Goal: Communication & Community: Answer question/provide support

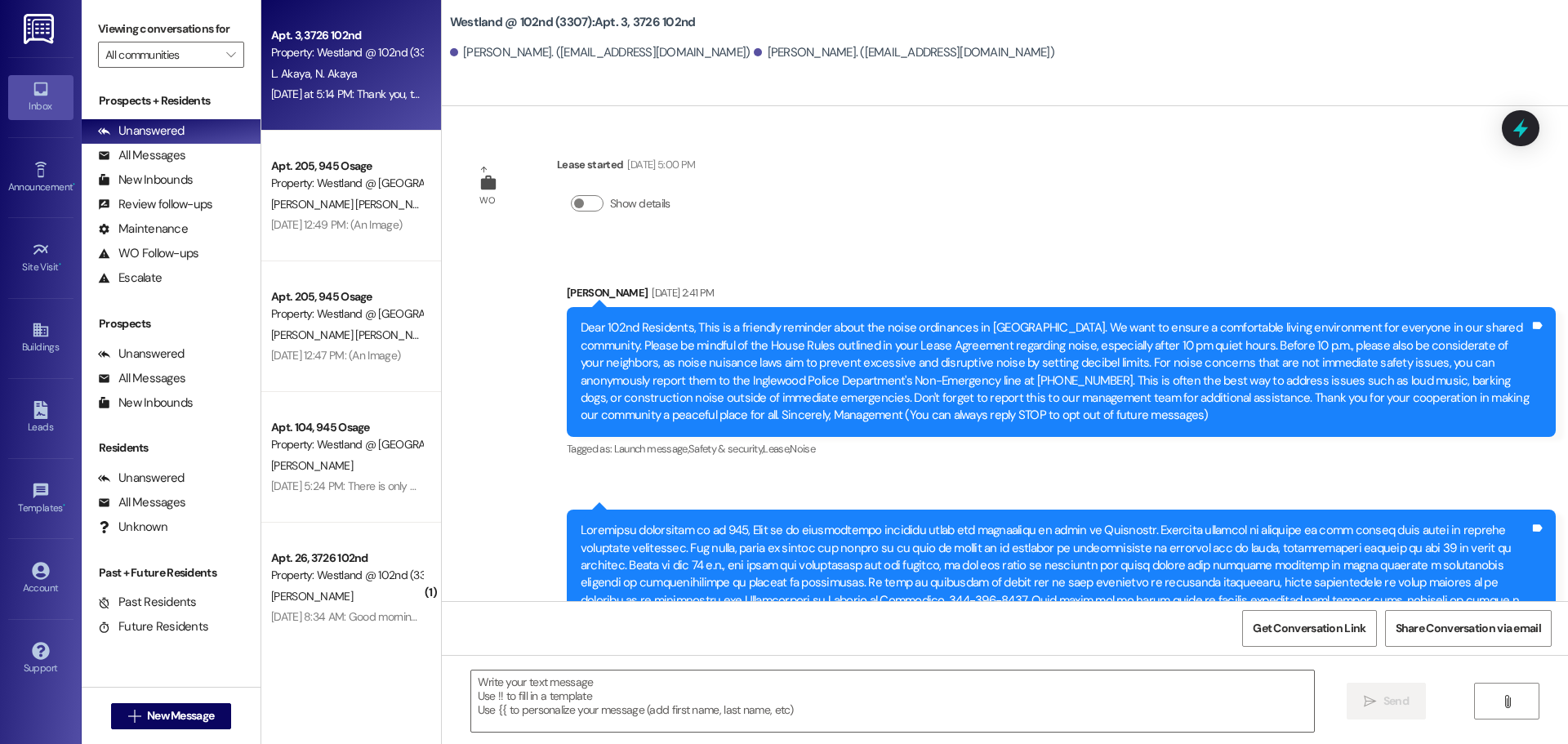
scroll to position [7447, 0]
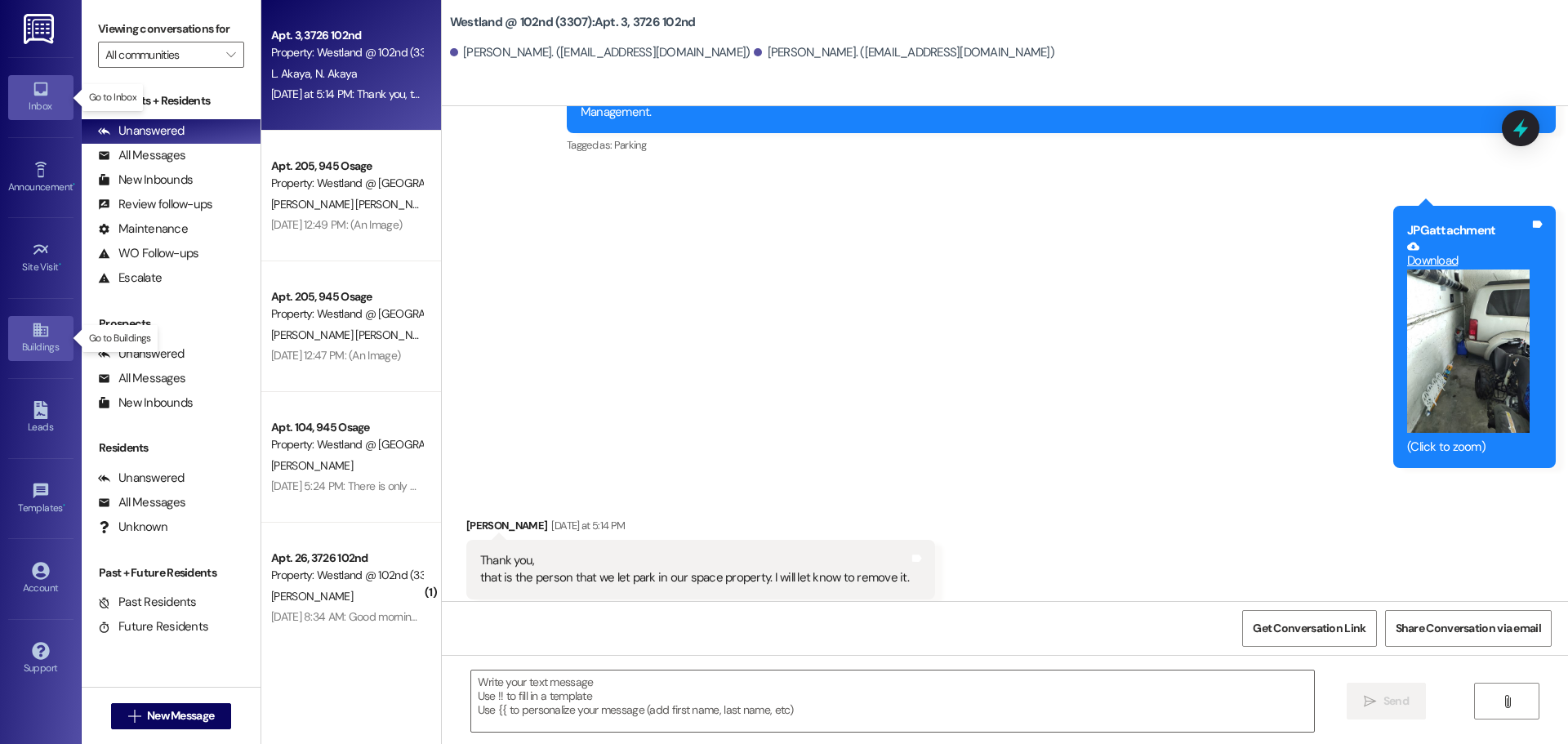
click at [32, 338] on link "Buildings" at bounding box center [41, 338] width 66 height 44
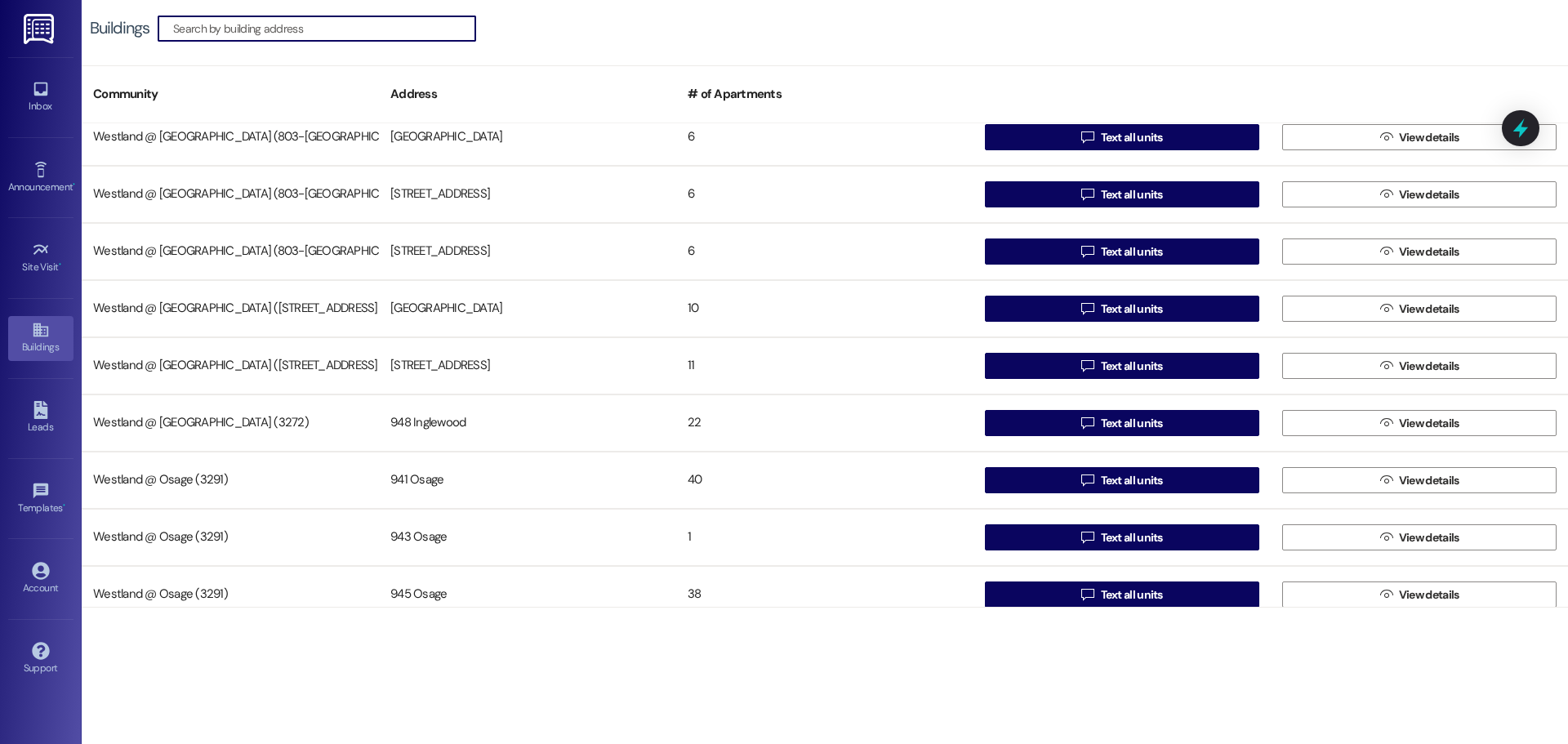
scroll to position [317, 0]
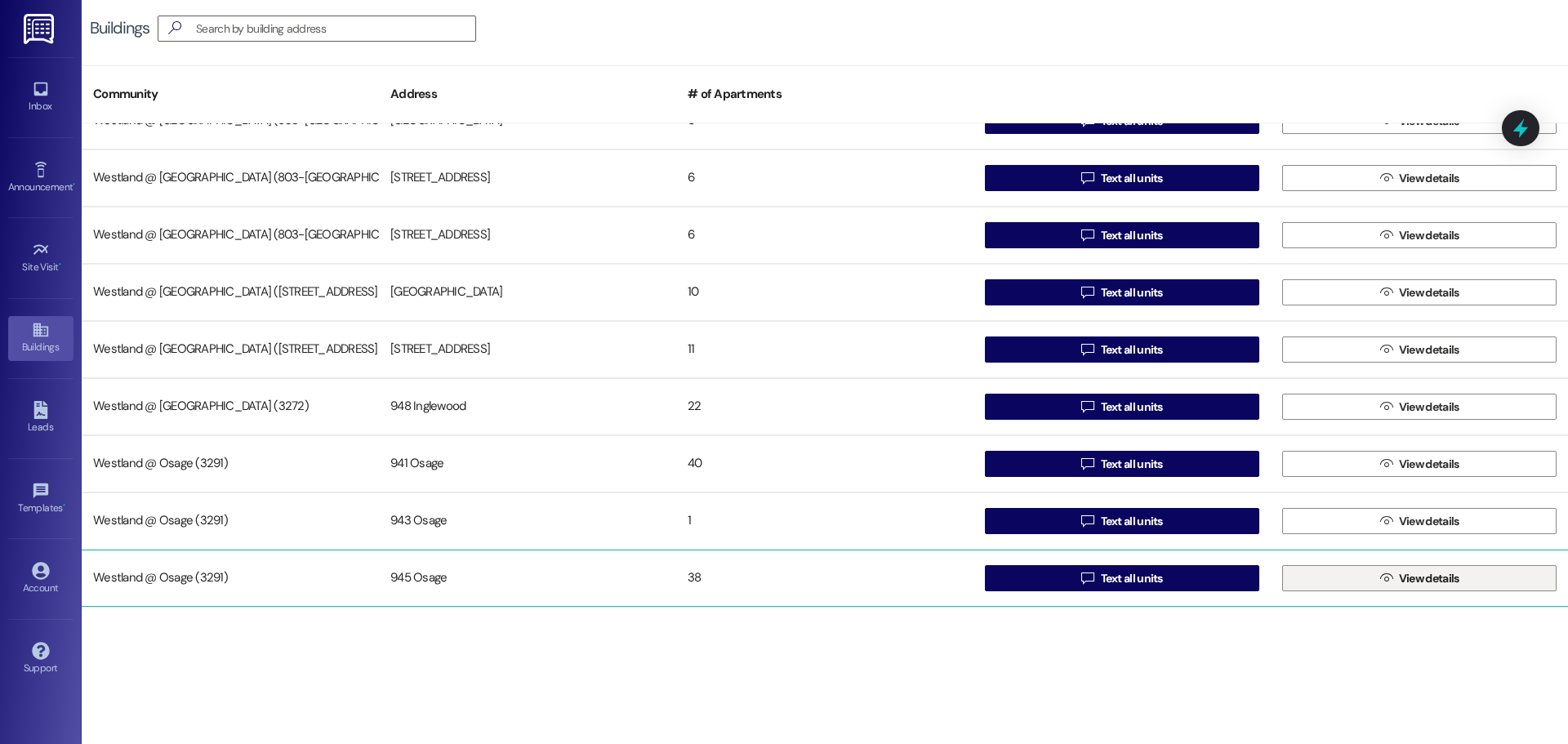
click at [1408, 579] on span "View details" at bounding box center [1429, 578] width 61 height 17
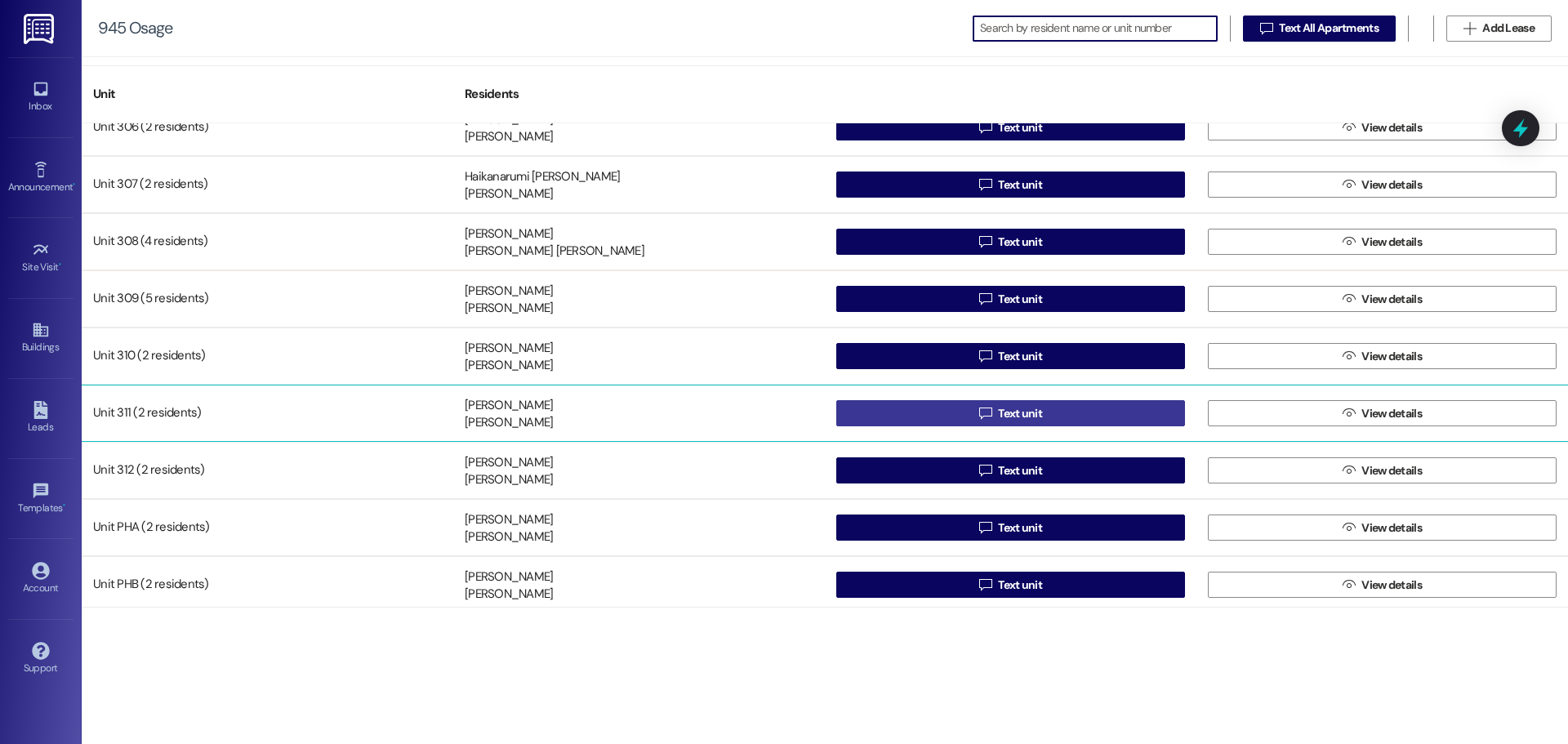
scroll to position [1680, 0]
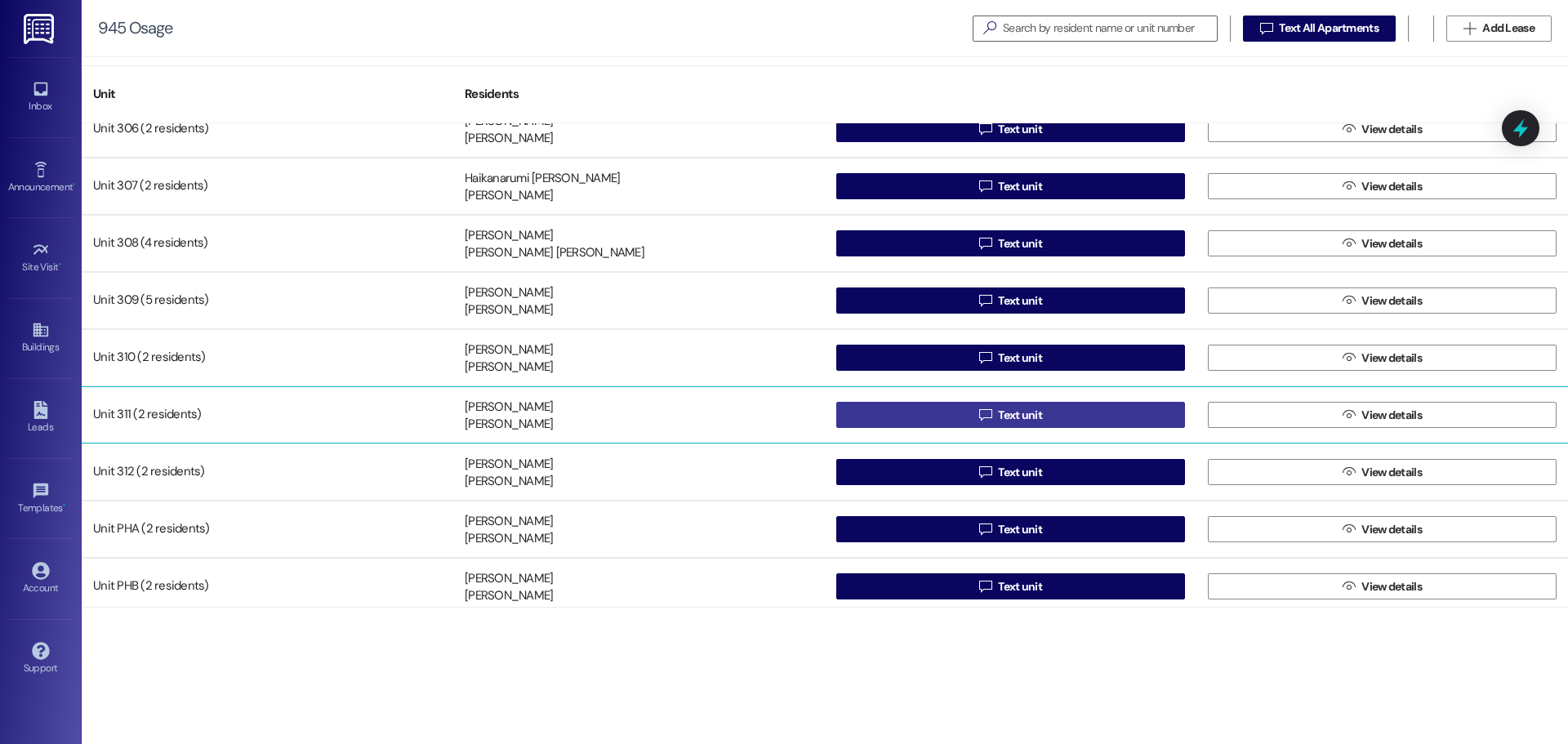
click at [1058, 406] on button " Text unit" at bounding box center [1010, 415] width 348 height 26
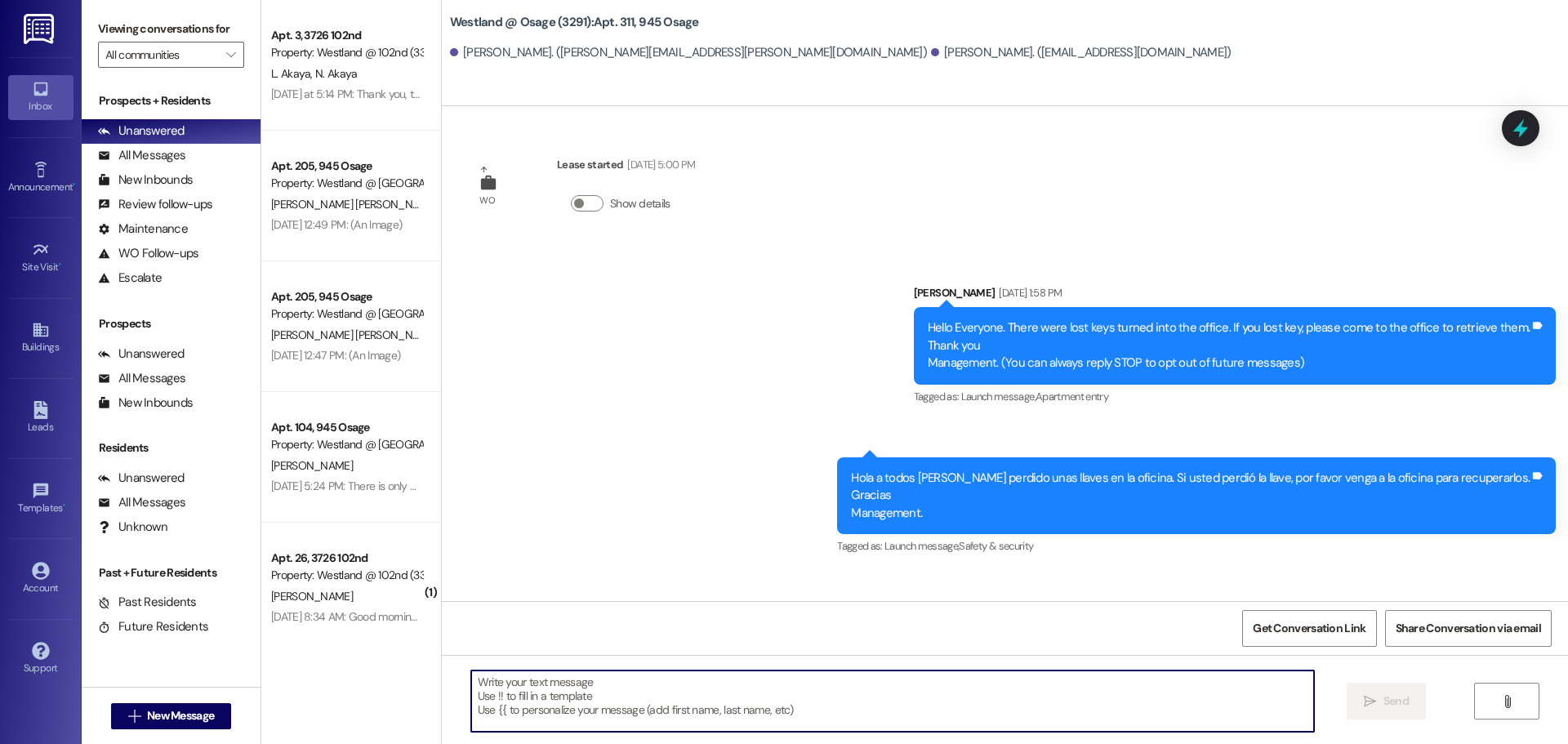
click at [738, 690] on textarea at bounding box center [893, 700] width 843 height 62
click at [667, 688] on textarea "Hi there. Sorry to bother you but" at bounding box center [893, 700] width 843 height 62
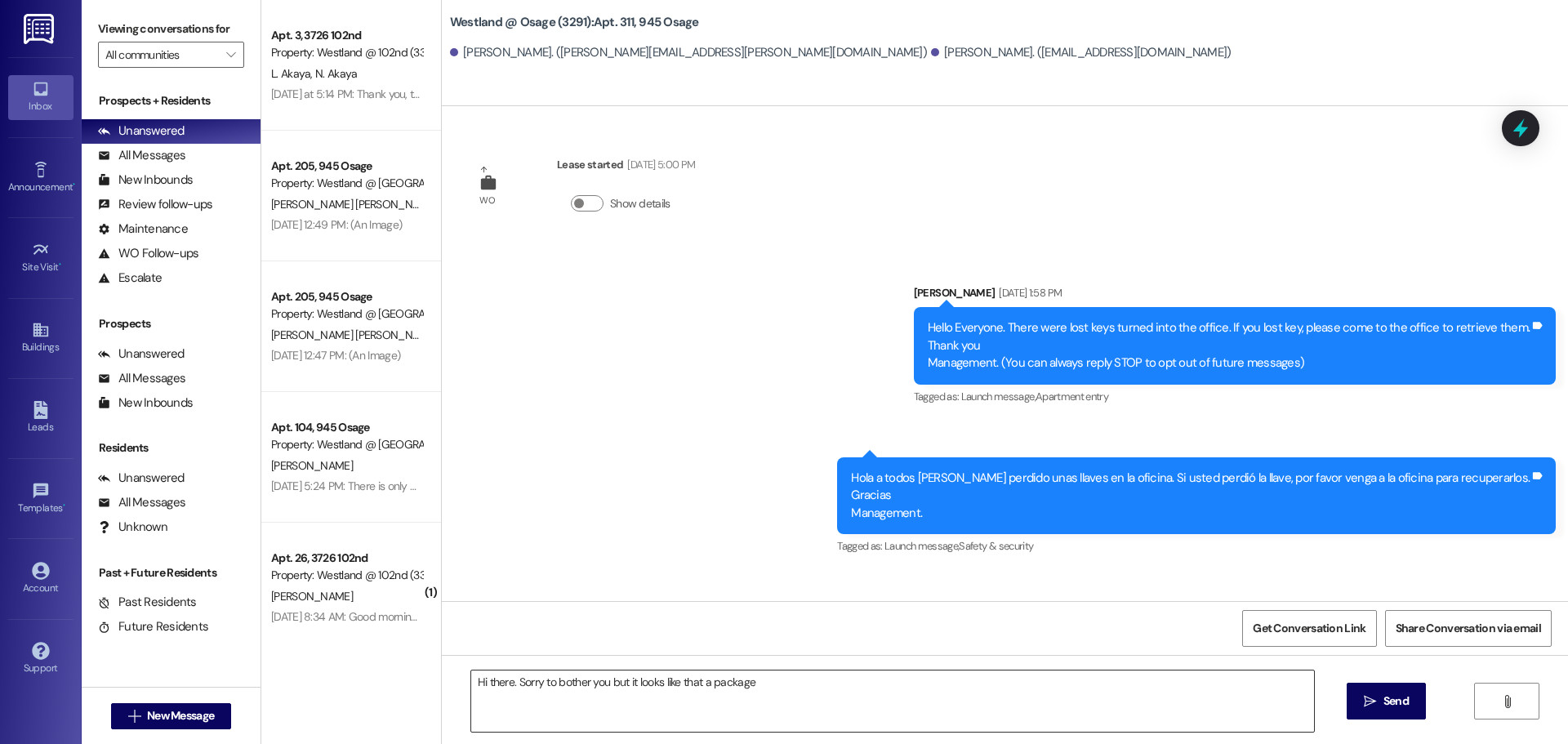
click at [938, 679] on textarea "Hi there. Sorry to bother you but it looks like that a package" at bounding box center [893, 700] width 843 height 62
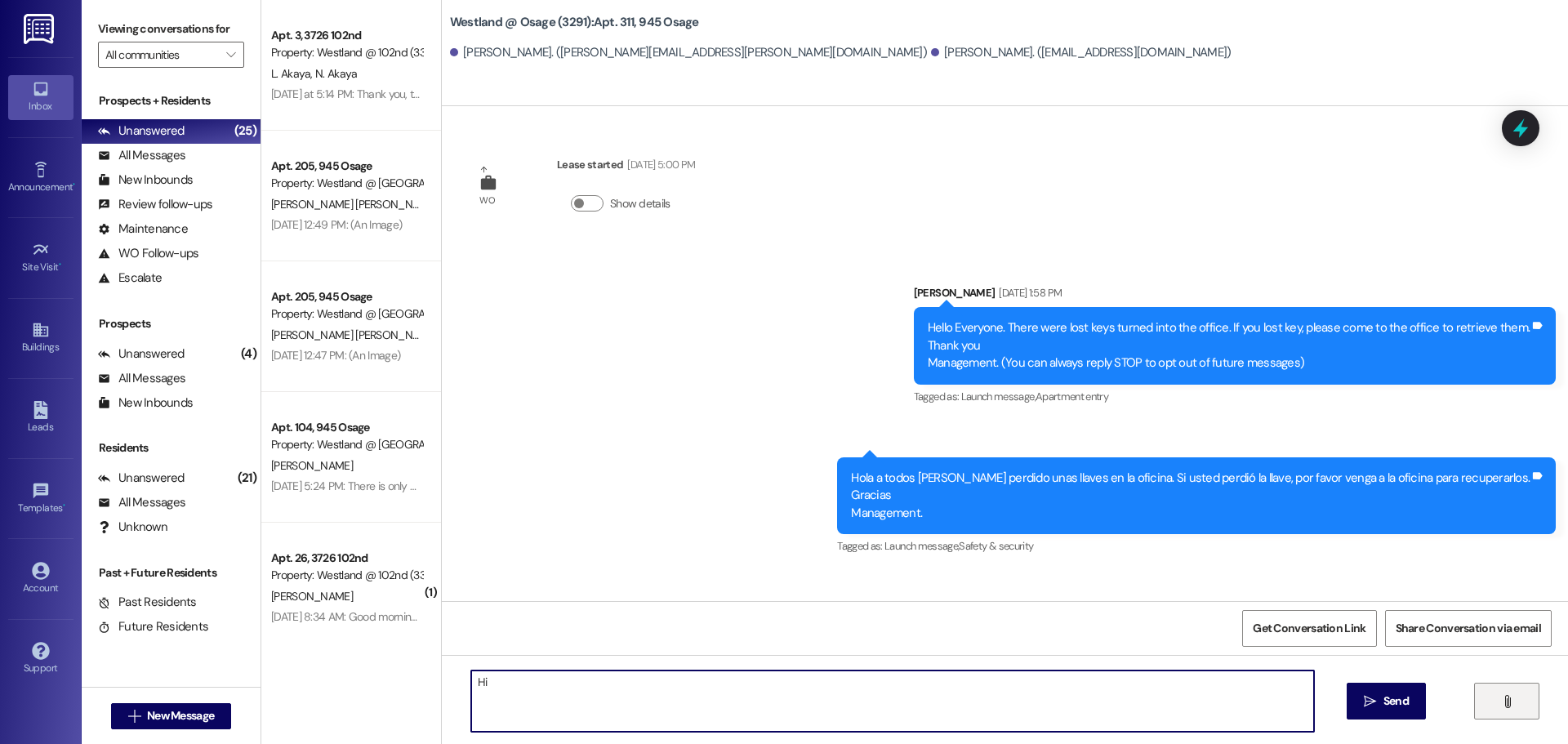
type textarea "H"
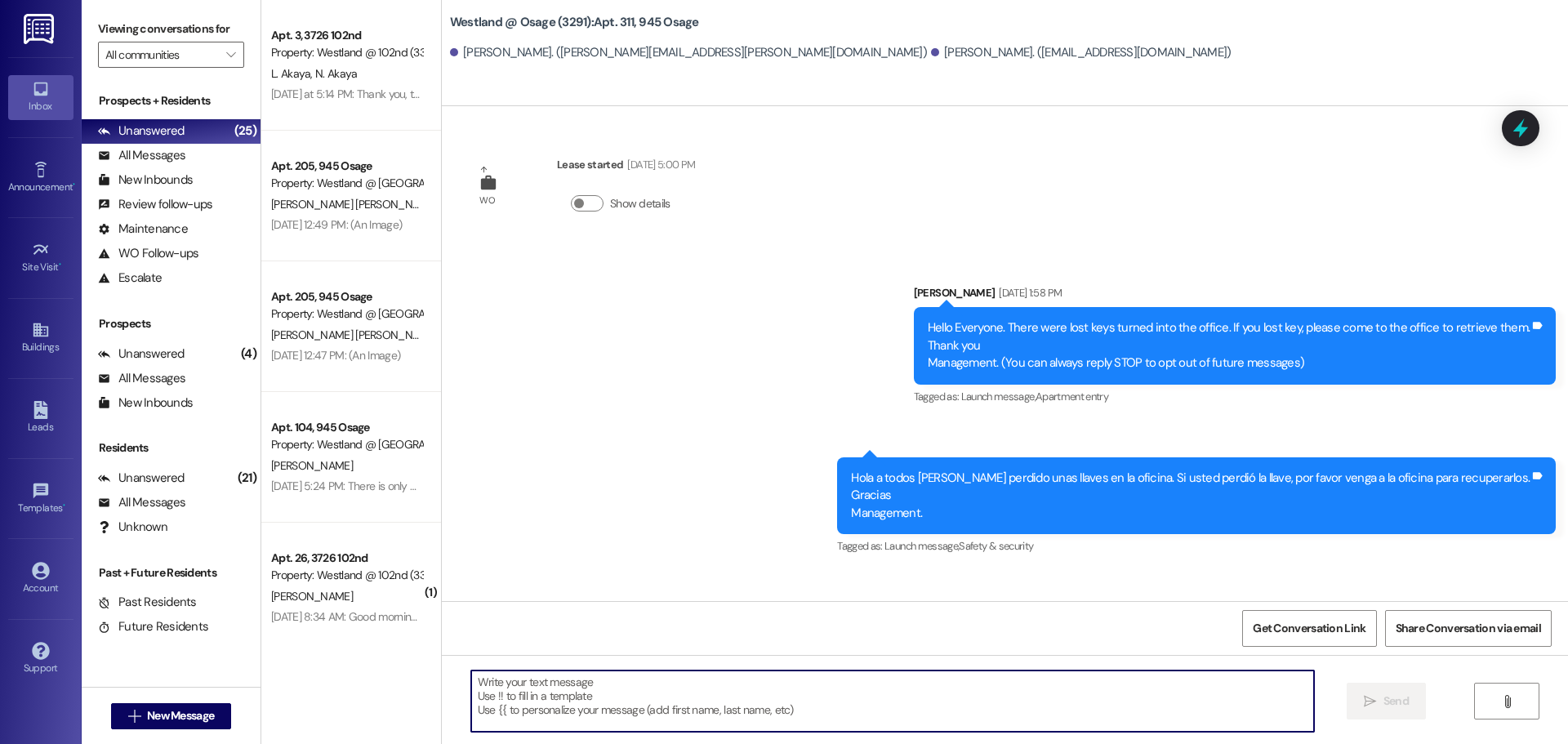
click at [867, 703] on textarea at bounding box center [893, 700] width 843 height 62
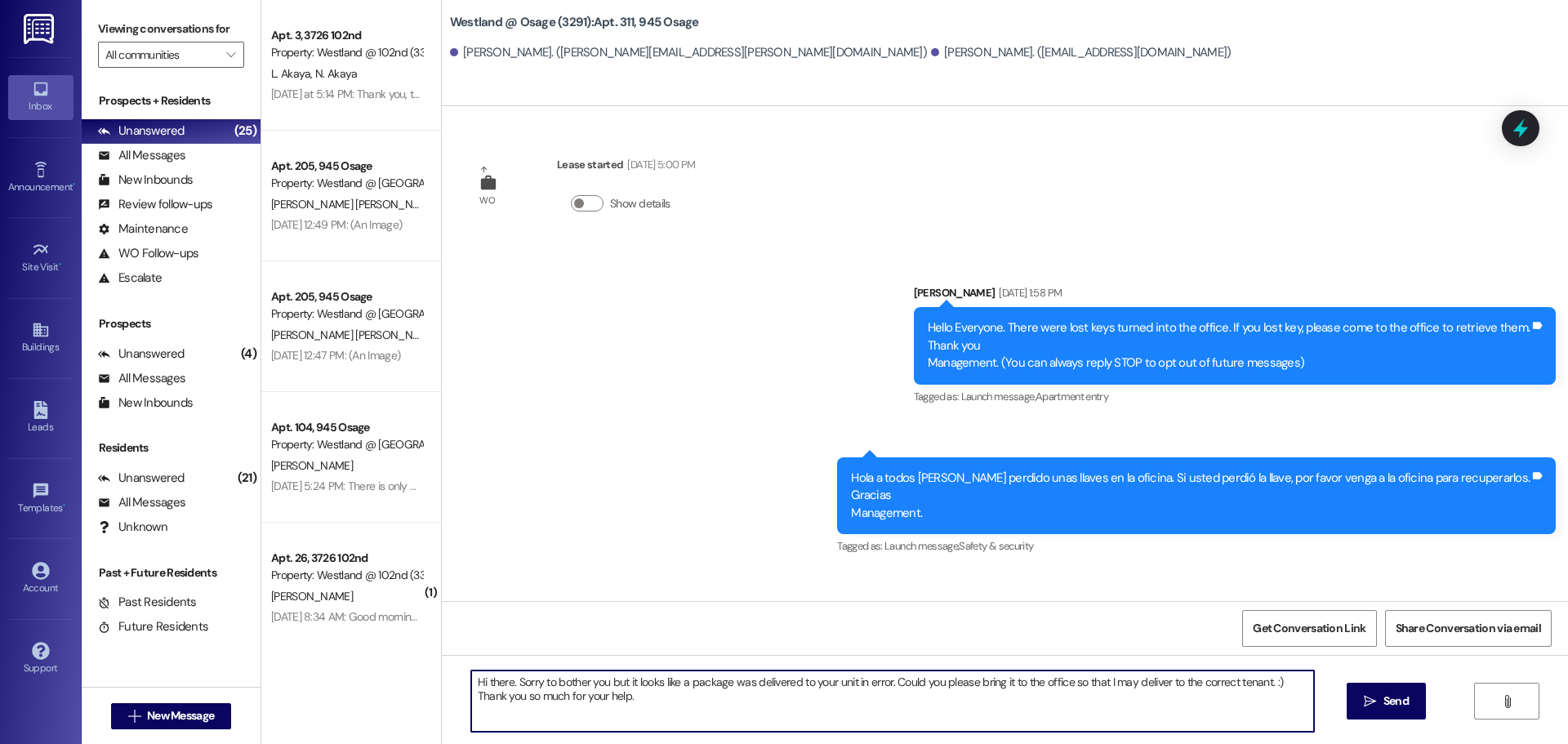
type textarea "Hi there. Sorry to bother you but it looks like a package was delivered to your…"
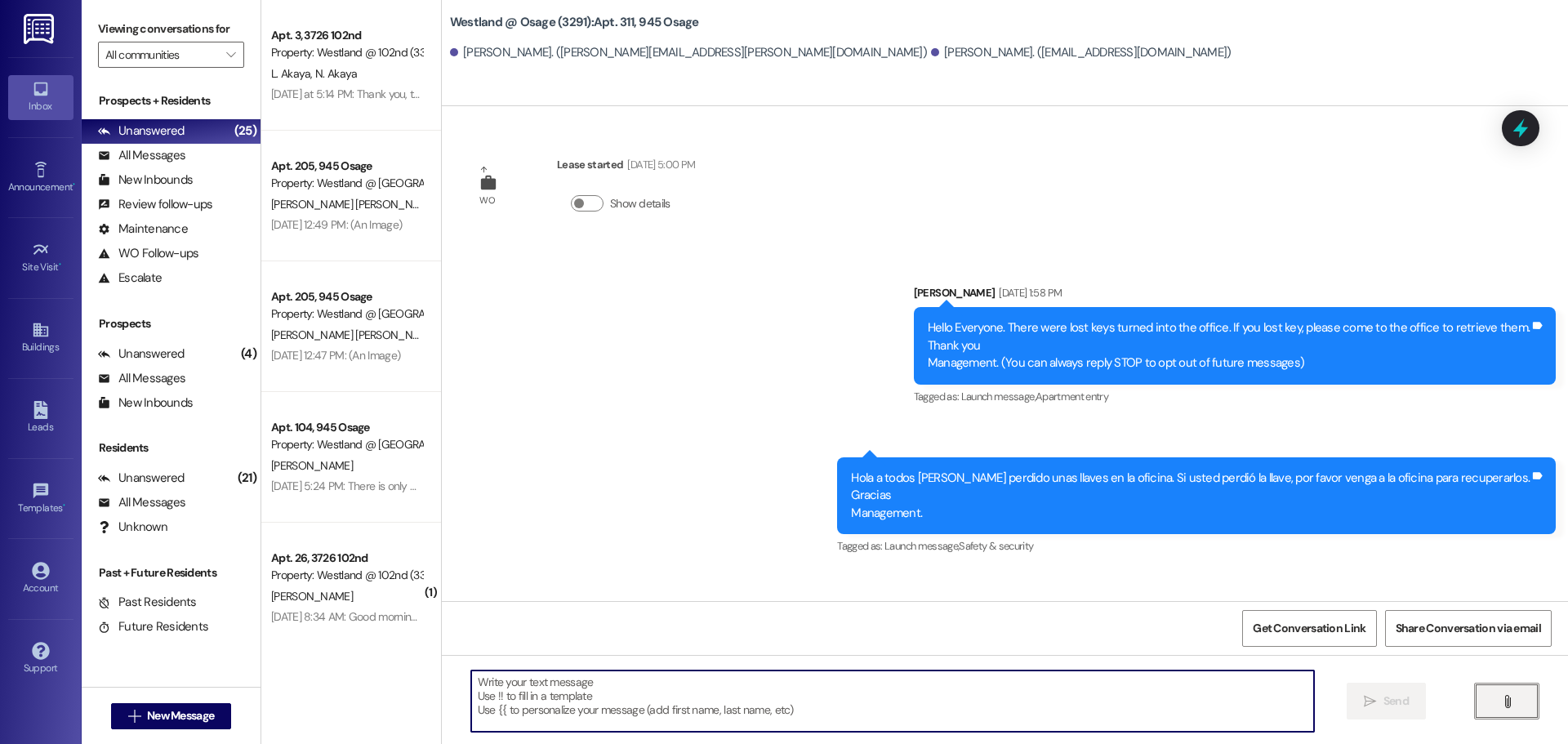
click at [1503, 696] on icon "" at bounding box center [1506, 701] width 12 height 13
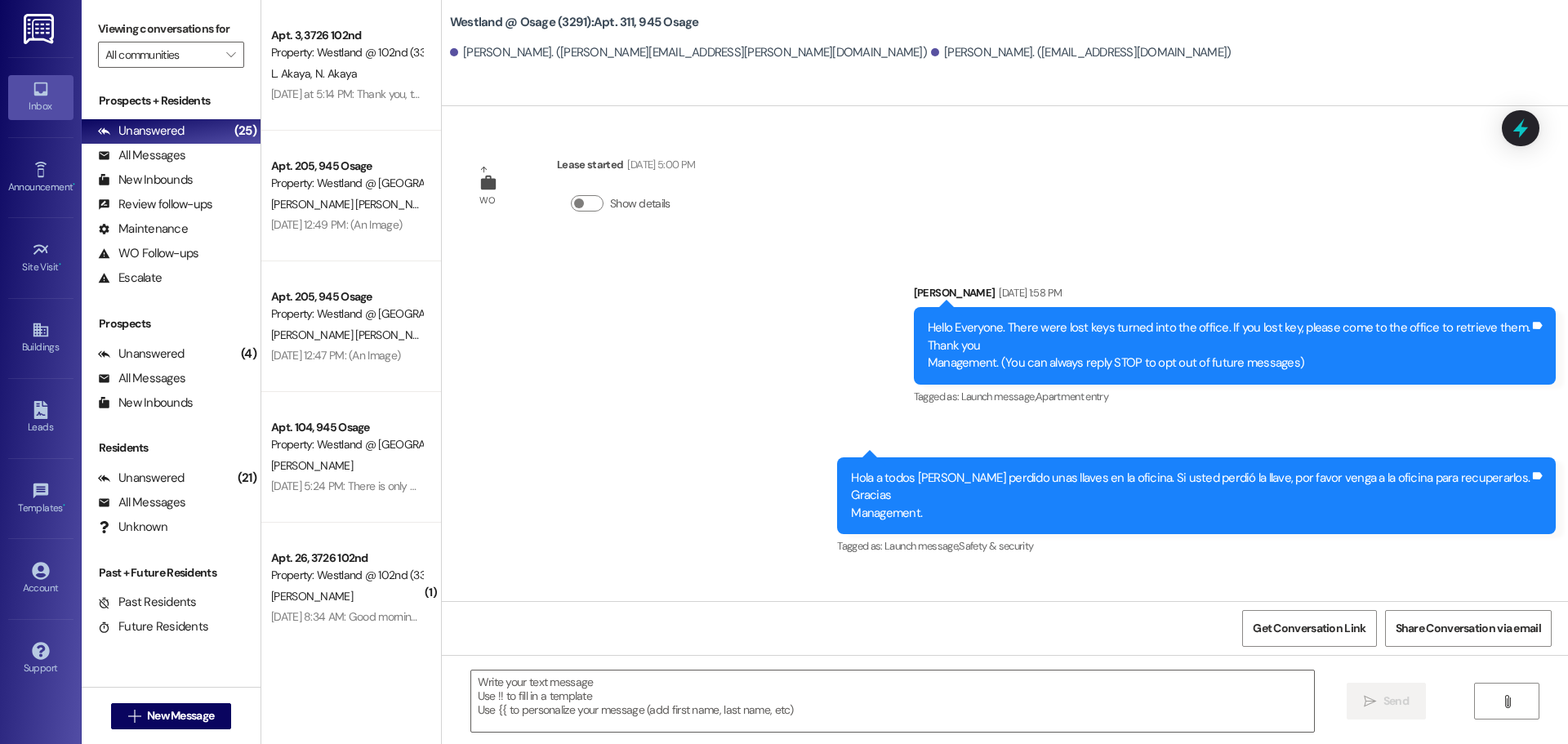
click at [985, 612] on div "Get Conversation Link Share Conversation via email" at bounding box center [1005, 628] width 1126 height 54
click at [1508, 692] on button "" at bounding box center [1506, 700] width 66 height 37
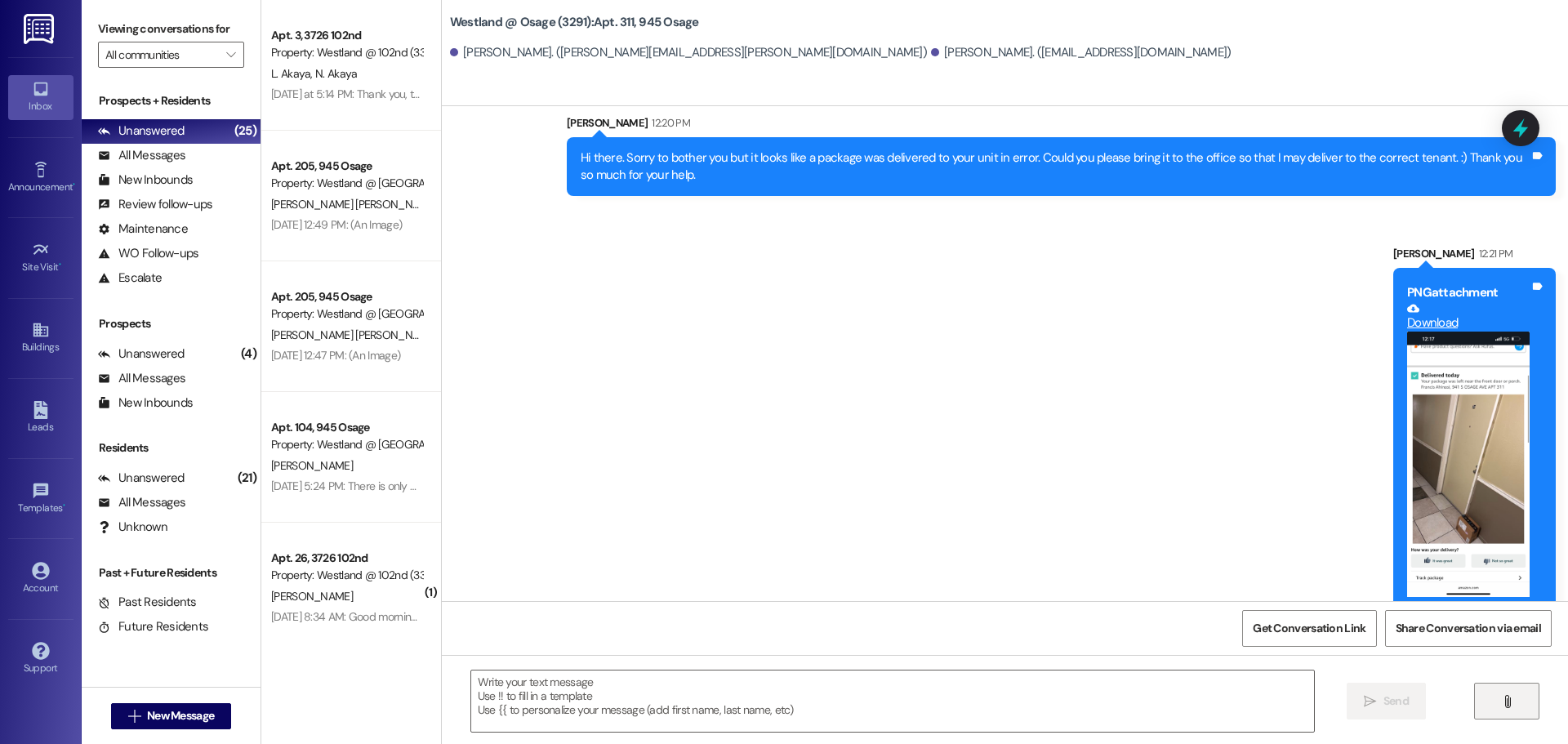
scroll to position [3006, 0]
